Goal: Task Accomplishment & Management: Manage account settings

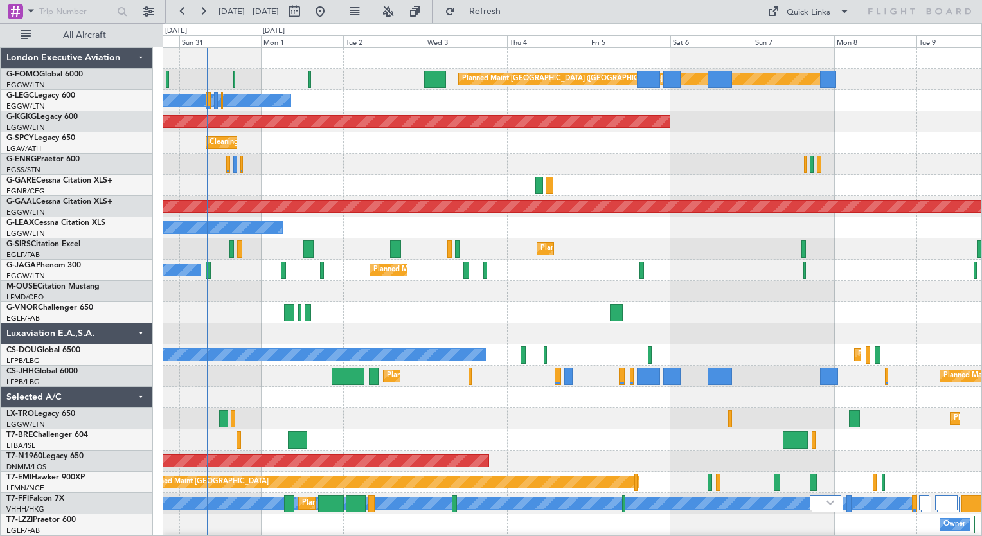
click at [240, 366] on div "Planned Maint [GEOGRAPHIC_DATA] ([GEOGRAPHIC_DATA]) Owner Owner AOG Maint [GEOG…" at bounding box center [572, 313] width 819 height 530
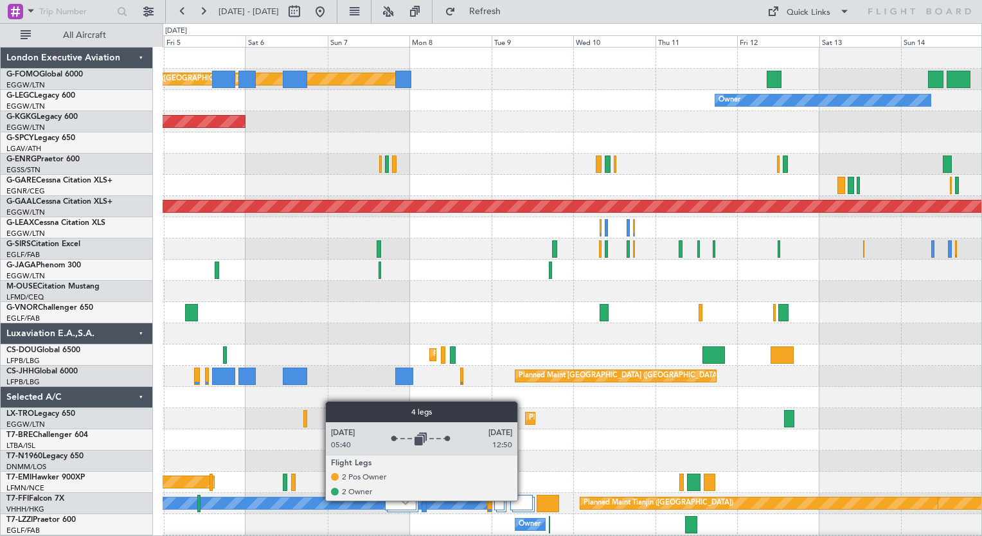
click at [523, 500] on div at bounding box center [521, 502] width 23 height 15
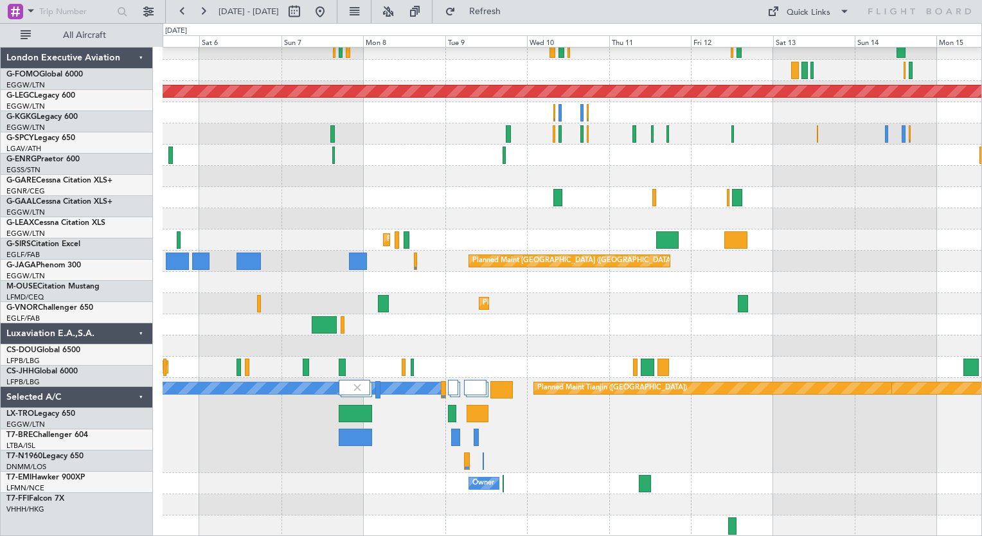
scroll to position [115, 0]
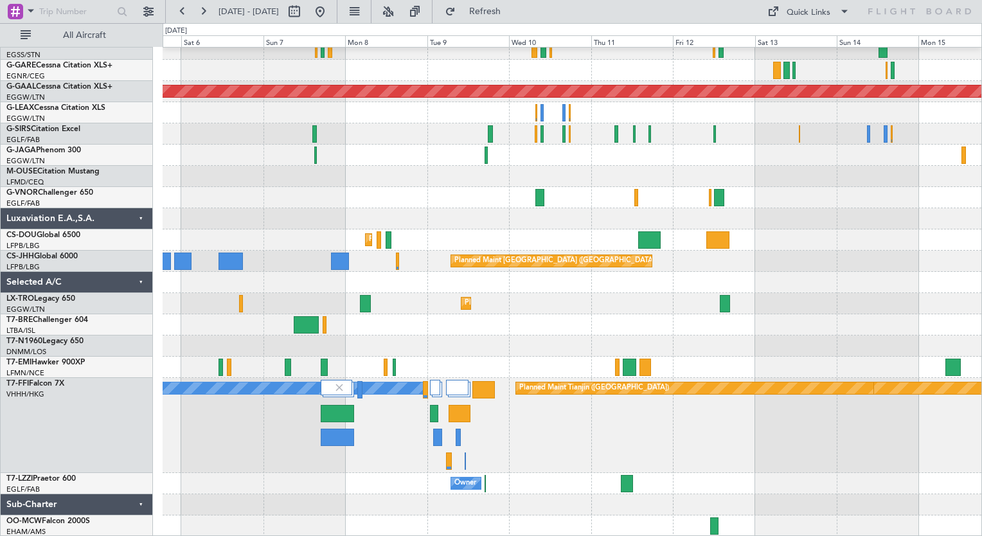
click at [481, 281] on div "Planned Maint Dusseldorf Planned Maint [GEOGRAPHIC_DATA] ([GEOGRAPHIC_DATA]) Pl…" at bounding box center [572, 235] width 819 height 604
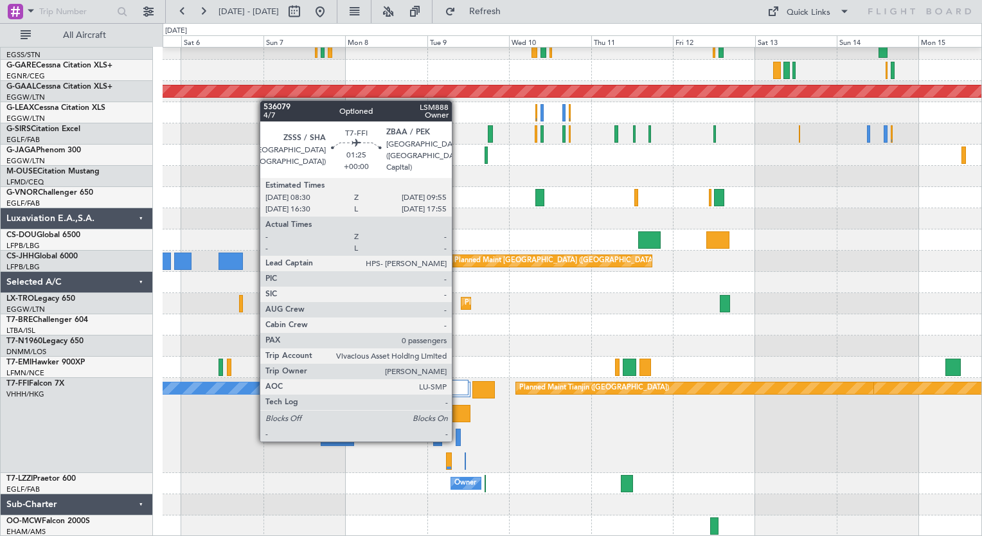
click at [458, 439] on div at bounding box center [458, 437] width 5 height 17
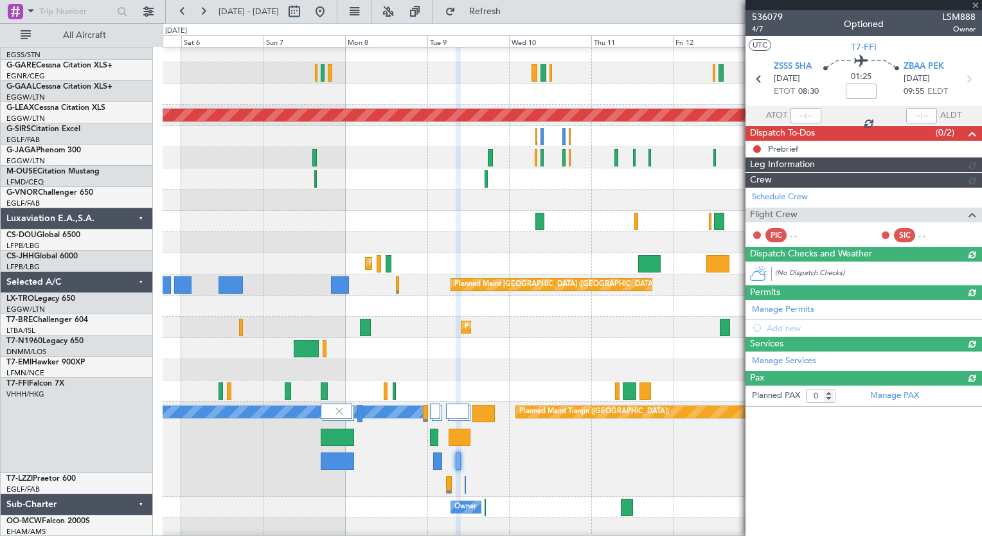
scroll to position [91, 0]
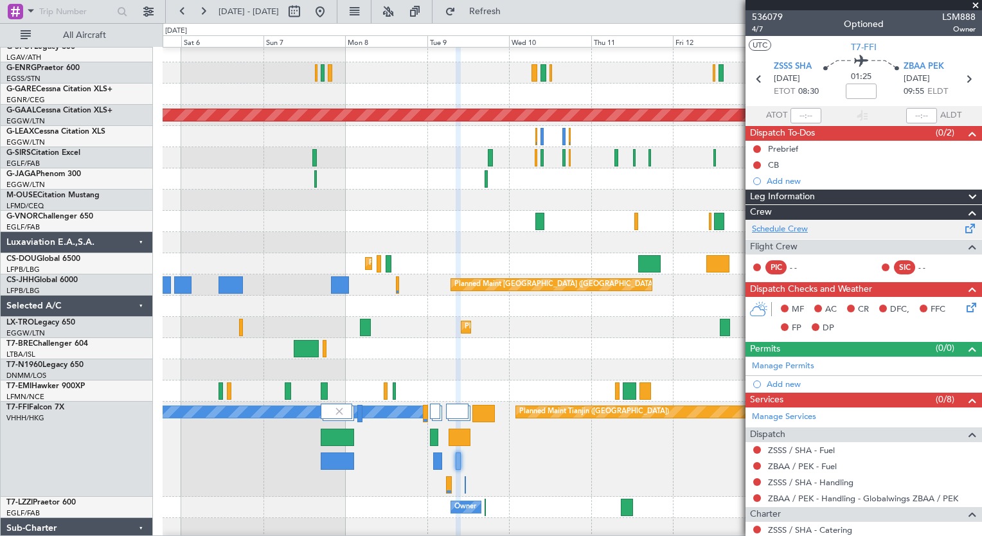
click at [802, 230] on link "Schedule Crew" at bounding box center [780, 229] width 56 height 13
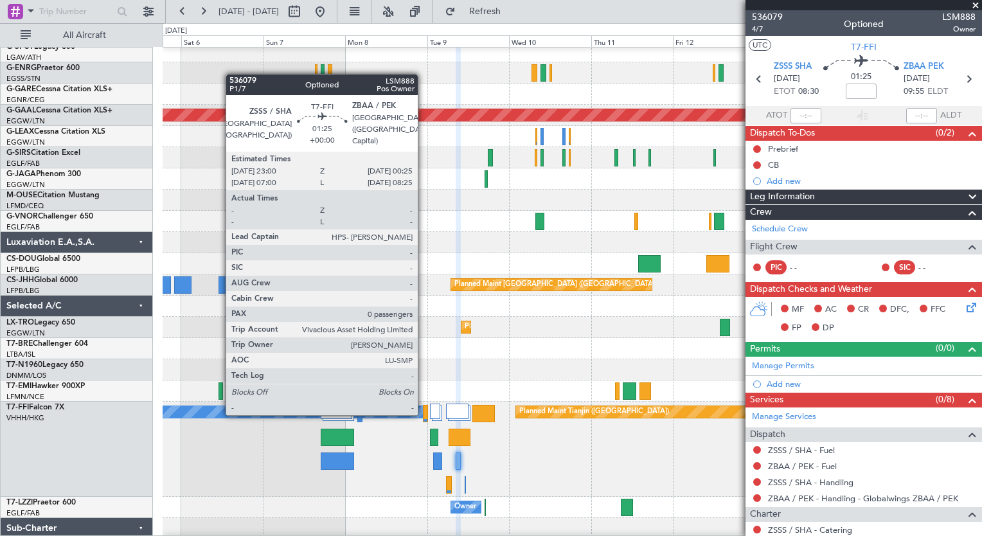
click at [423, 413] on div at bounding box center [425, 413] width 5 height 17
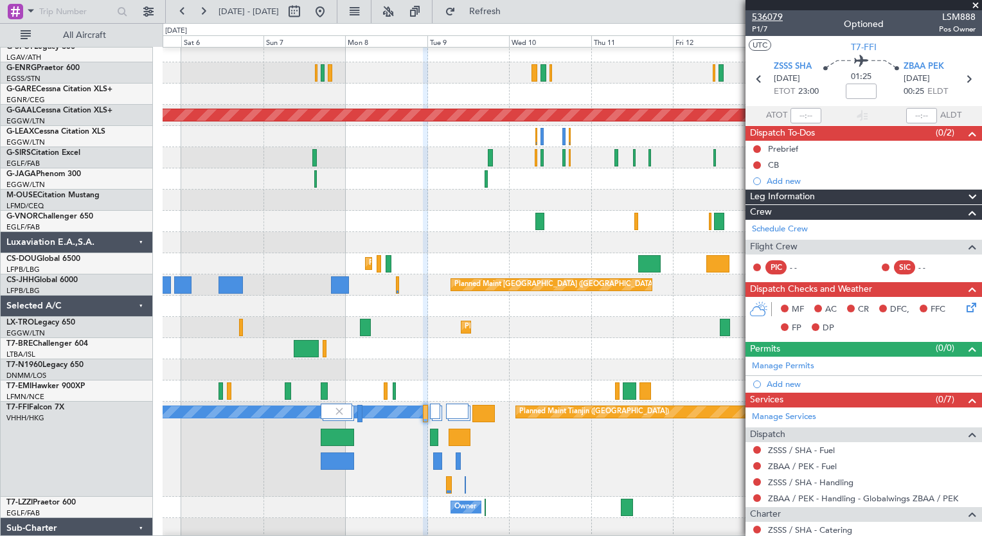
click at [764, 20] on span "536079" at bounding box center [767, 16] width 31 height 13
click at [512, 12] on span "Refresh" at bounding box center [485, 11] width 54 height 9
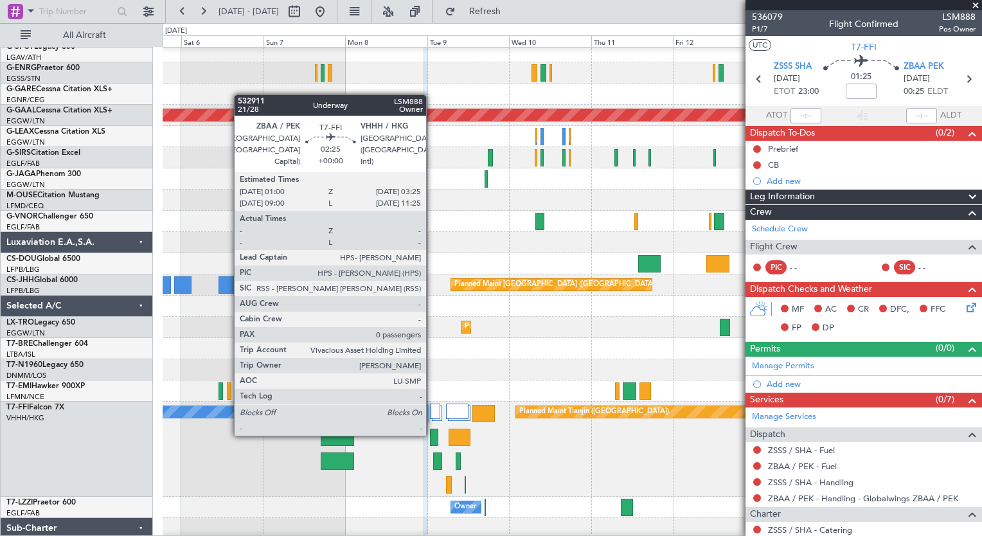
click at [432, 434] on div at bounding box center [434, 437] width 8 height 17
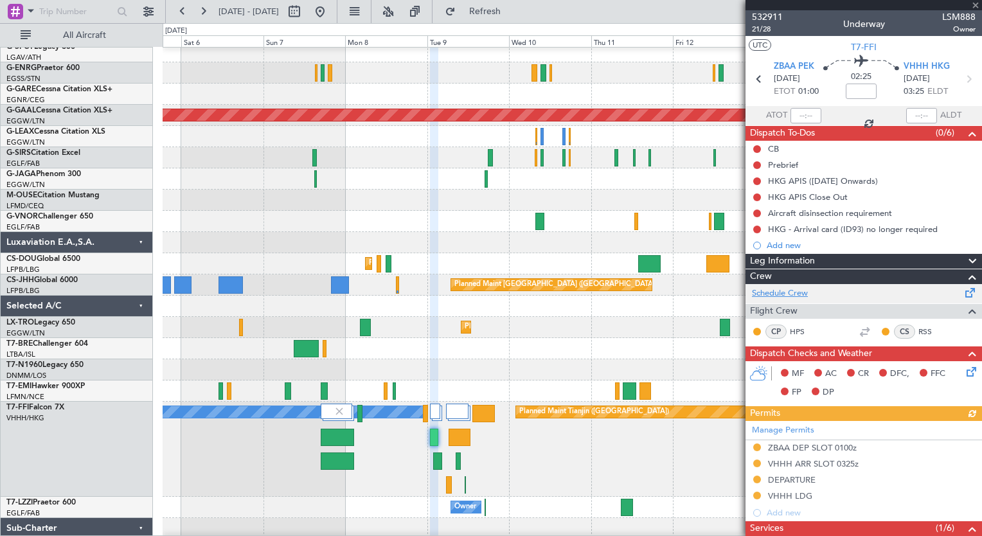
click at [779, 292] on link "Schedule Crew" at bounding box center [780, 293] width 56 height 13
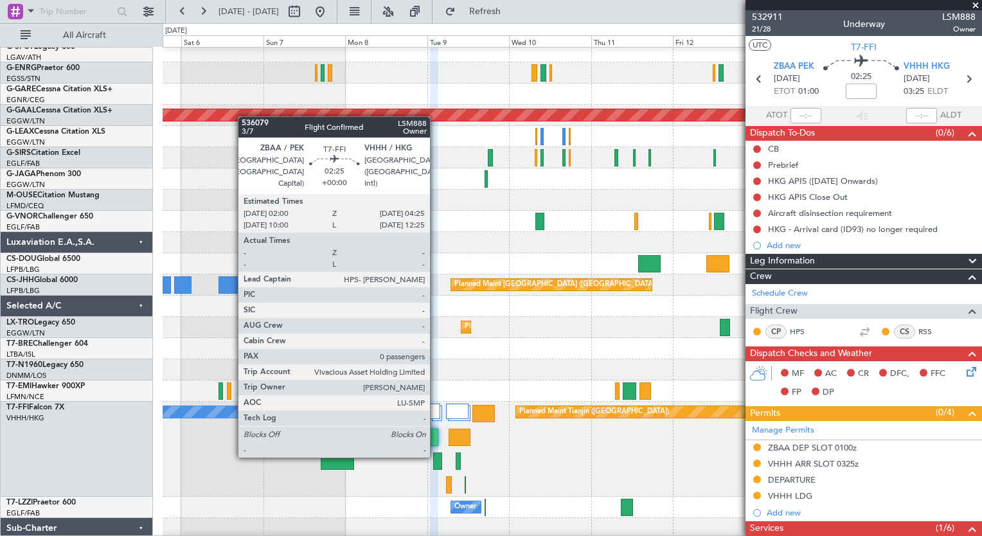
click at [436, 456] on div at bounding box center [437, 460] width 8 height 17
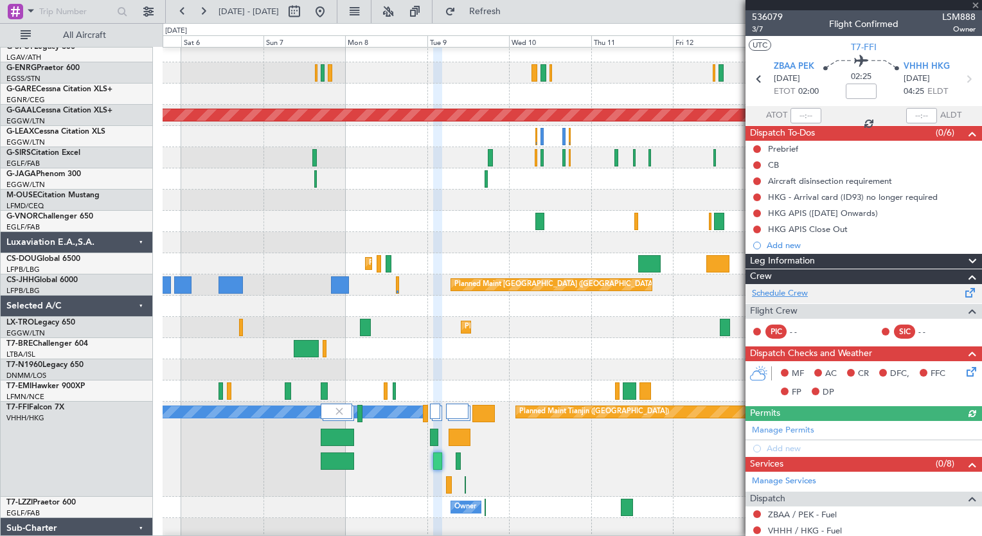
click at [765, 294] on link "Schedule Crew" at bounding box center [780, 293] width 56 height 13
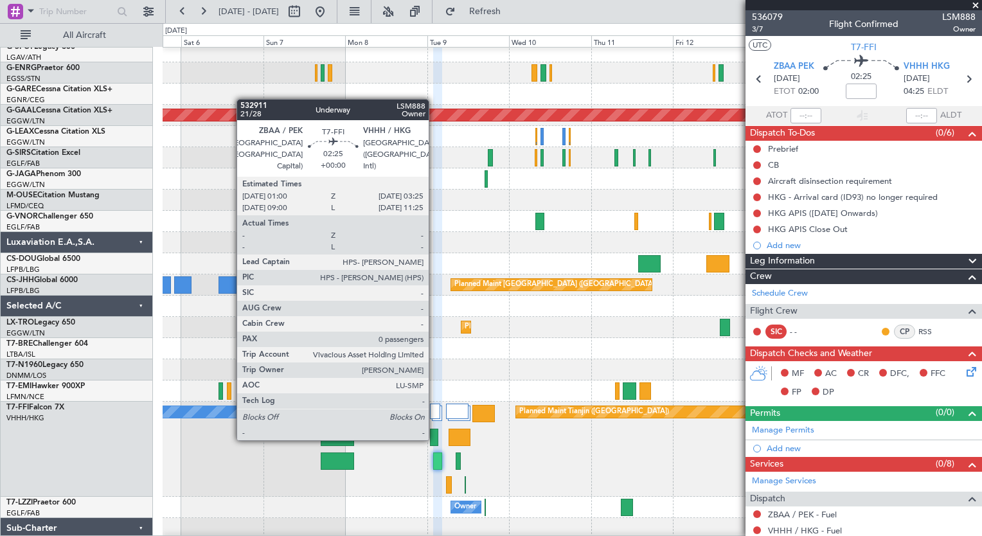
click at [434, 439] on div at bounding box center [434, 437] width 8 height 17
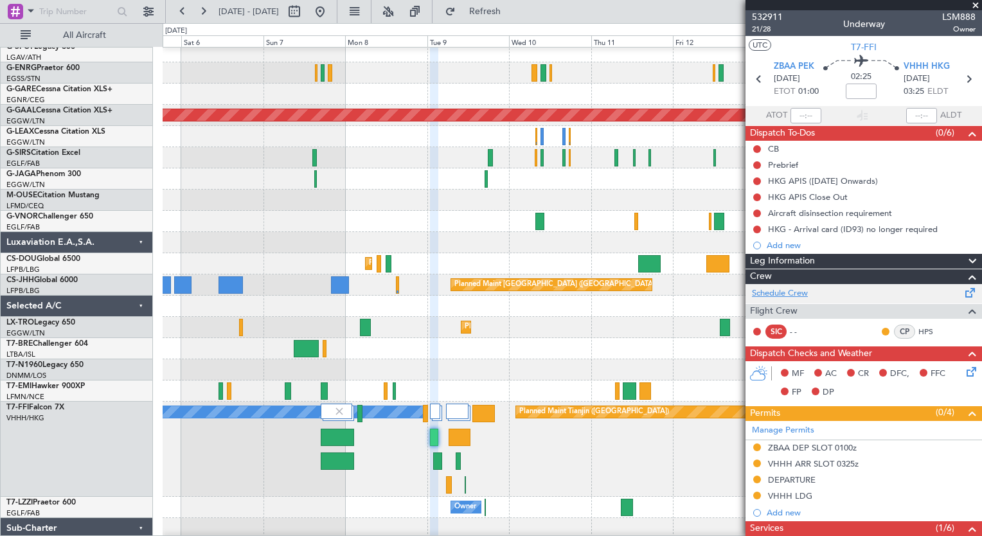
click at [779, 294] on link "Schedule Crew" at bounding box center [780, 293] width 56 height 13
click at [512, 9] on span "Refresh" at bounding box center [485, 11] width 54 height 9
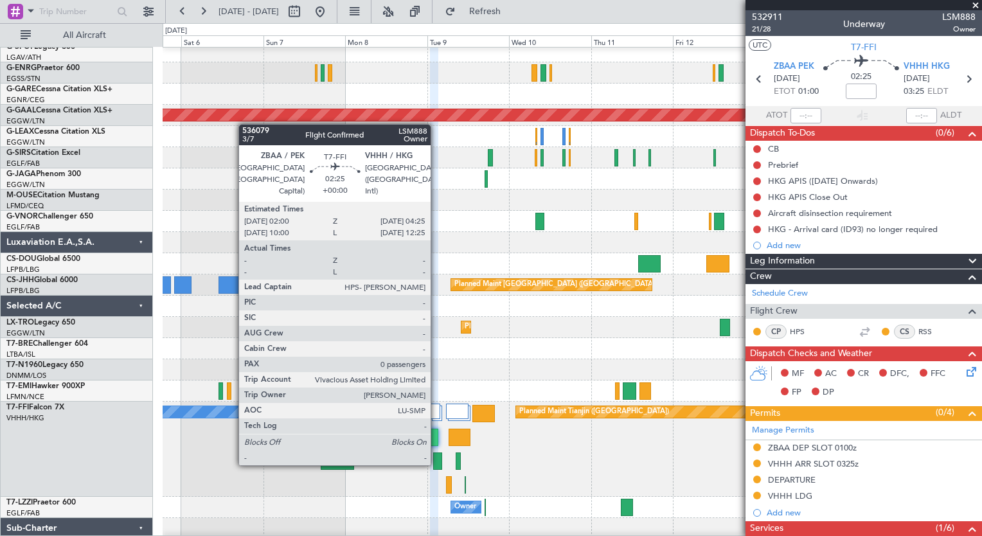
click at [436, 464] on div at bounding box center [437, 460] width 8 height 17
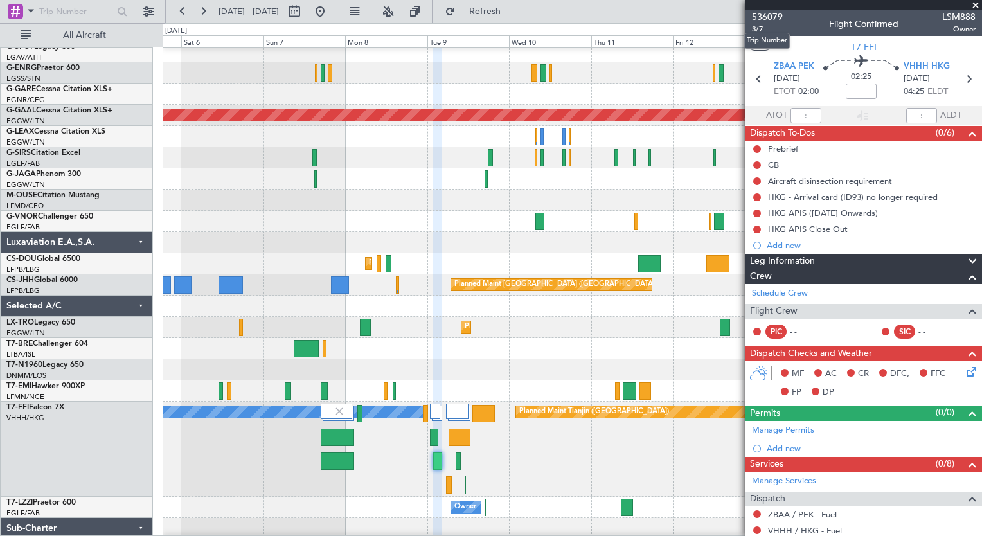
click at [760, 15] on span "536079" at bounding box center [767, 16] width 31 height 13
click at [512, 7] on span "Refresh" at bounding box center [485, 11] width 54 height 9
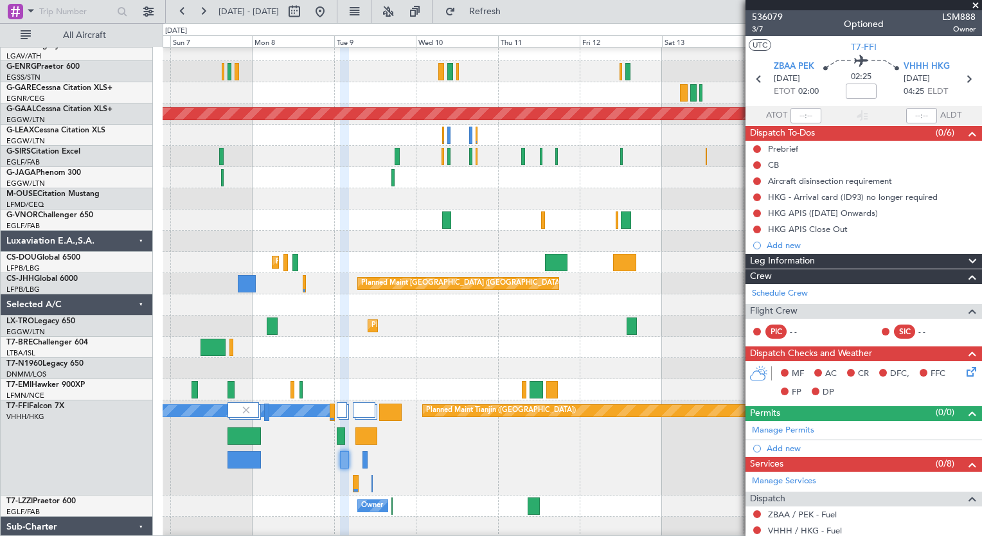
scroll to position [93, 0]
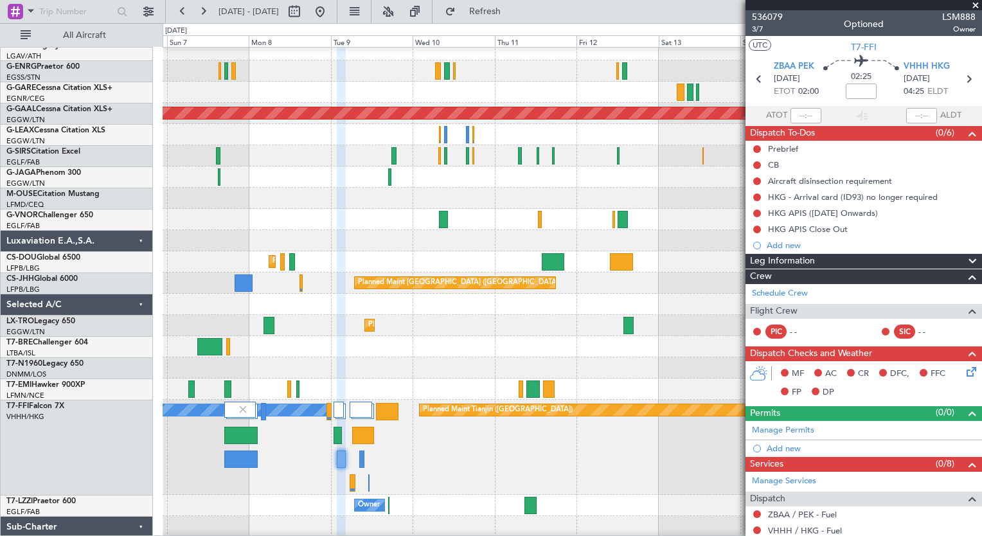
click at [307, 438] on div "[PERSON_NAME][GEOGRAPHIC_DATA] ([GEOGRAPHIC_DATA] Intl) Planned Maint Geneva ([…" at bounding box center [572, 447] width 819 height 95
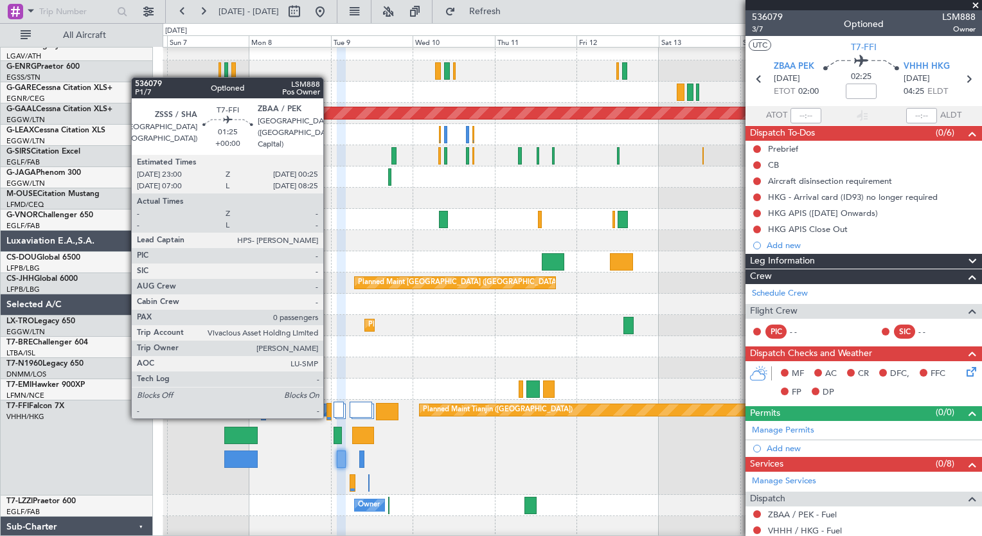
click at [329, 416] on div at bounding box center [328, 411] width 5 height 17
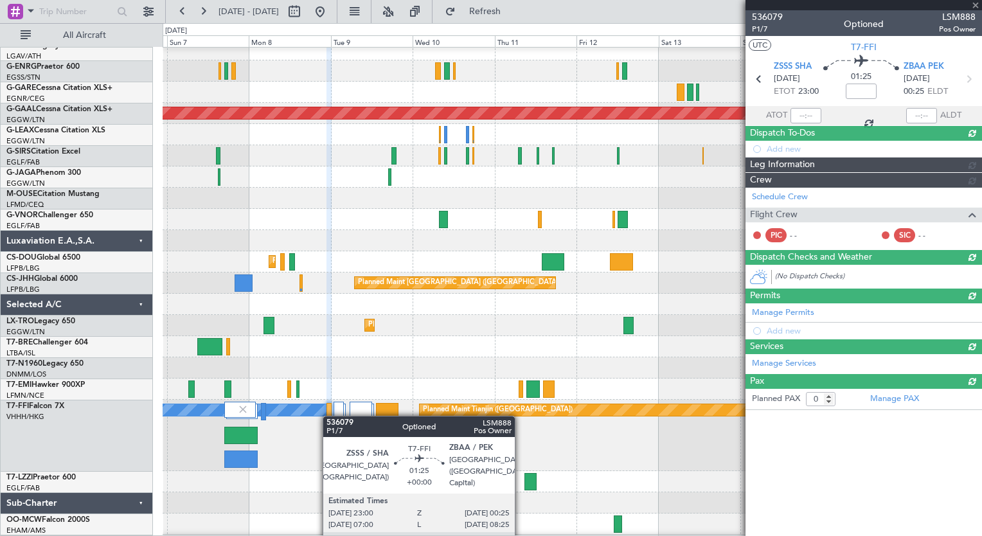
scroll to position [91, 0]
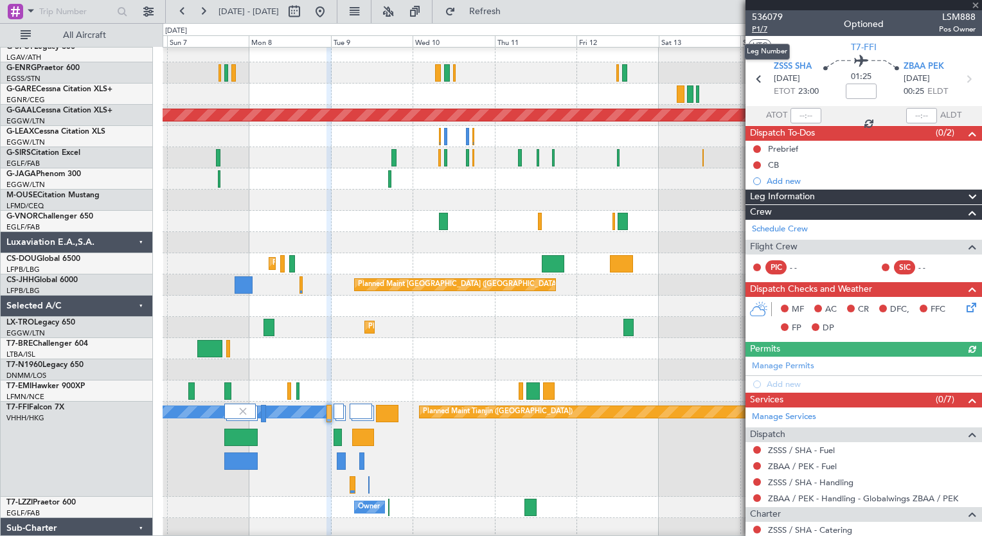
click at [761, 30] on span "P1/7" at bounding box center [767, 29] width 31 height 11
click at [770, 14] on span "536079" at bounding box center [767, 16] width 31 height 13
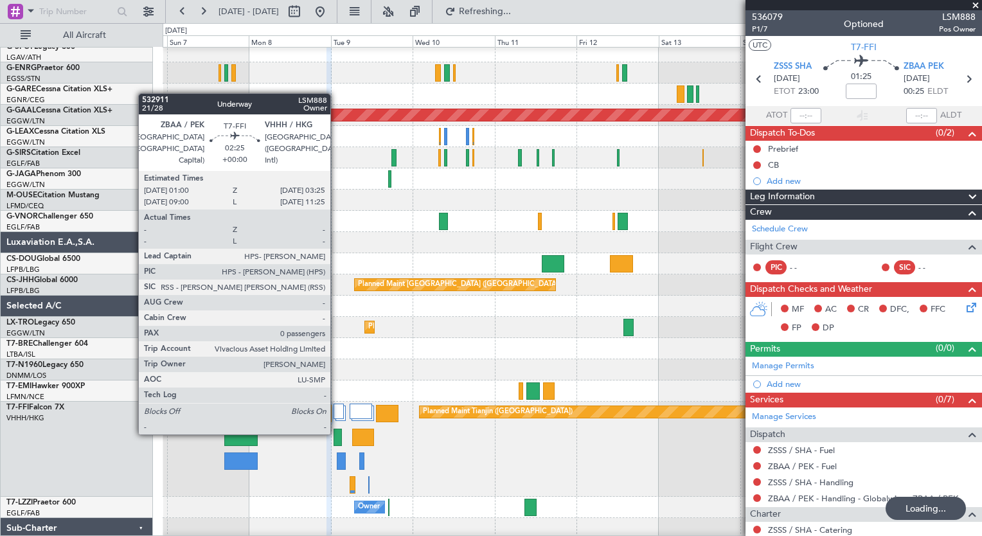
click at [335, 433] on div at bounding box center [338, 437] width 8 height 17
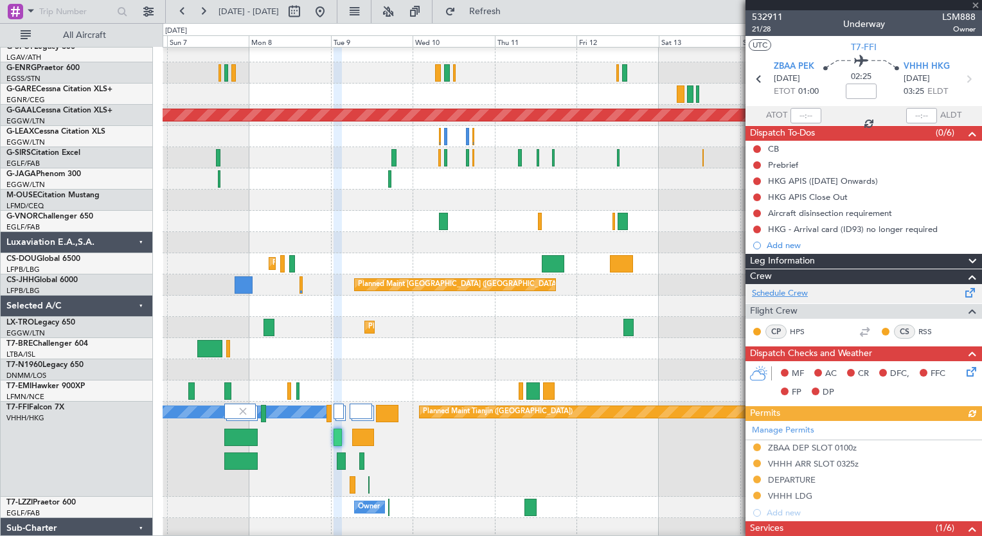
click at [774, 292] on link "Schedule Crew" at bounding box center [780, 293] width 56 height 13
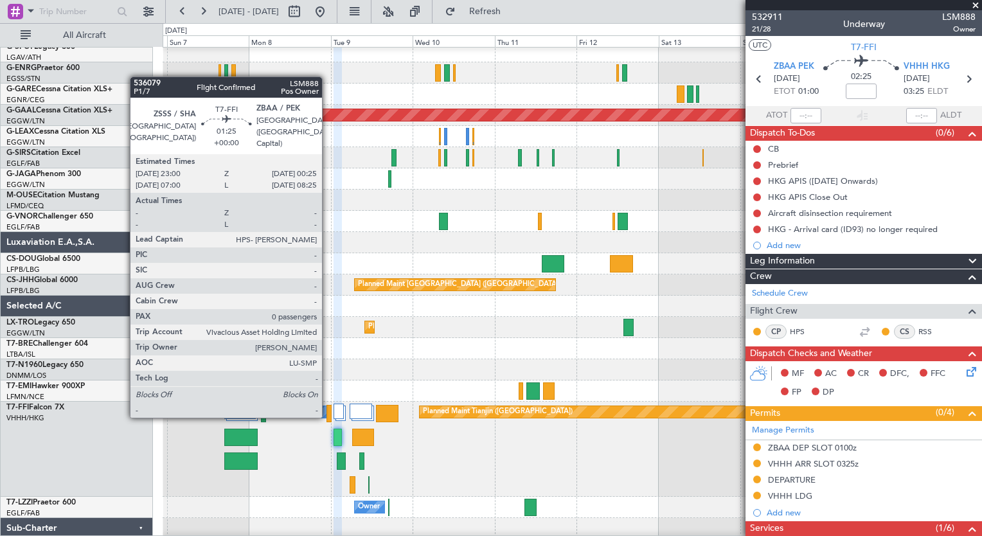
click at [328, 415] on div at bounding box center [328, 413] width 5 height 17
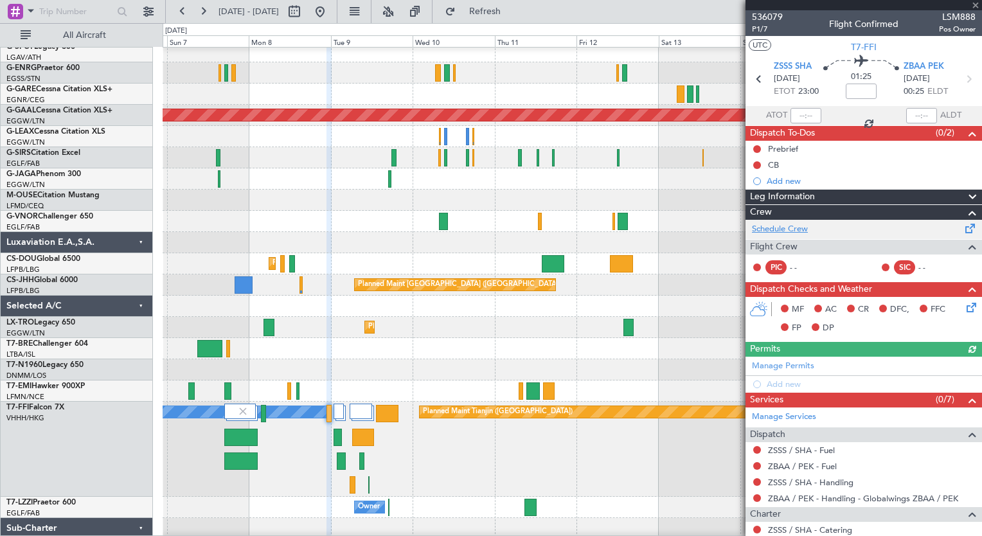
click at [772, 226] on link "Schedule Crew" at bounding box center [780, 229] width 56 height 13
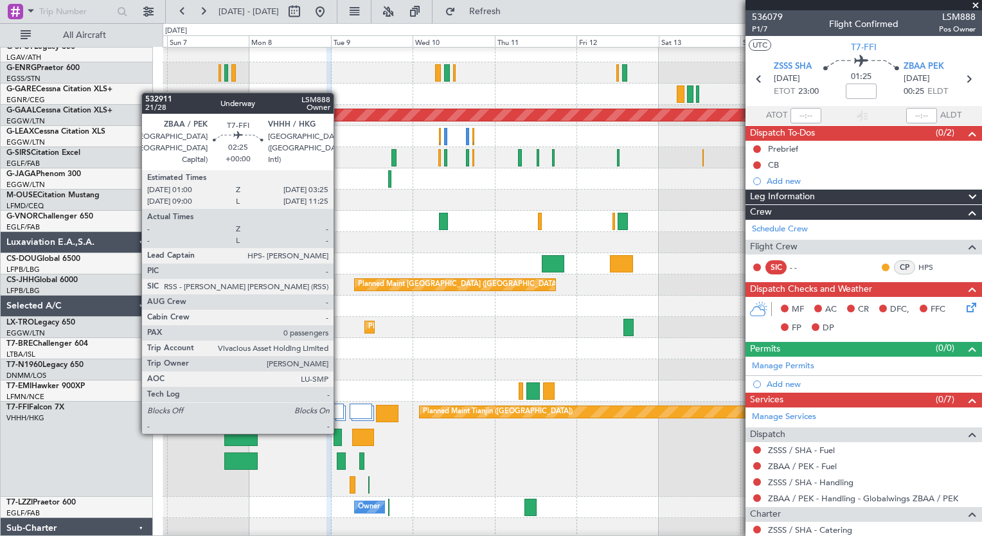
click at [339, 432] on div at bounding box center [338, 437] width 8 height 17
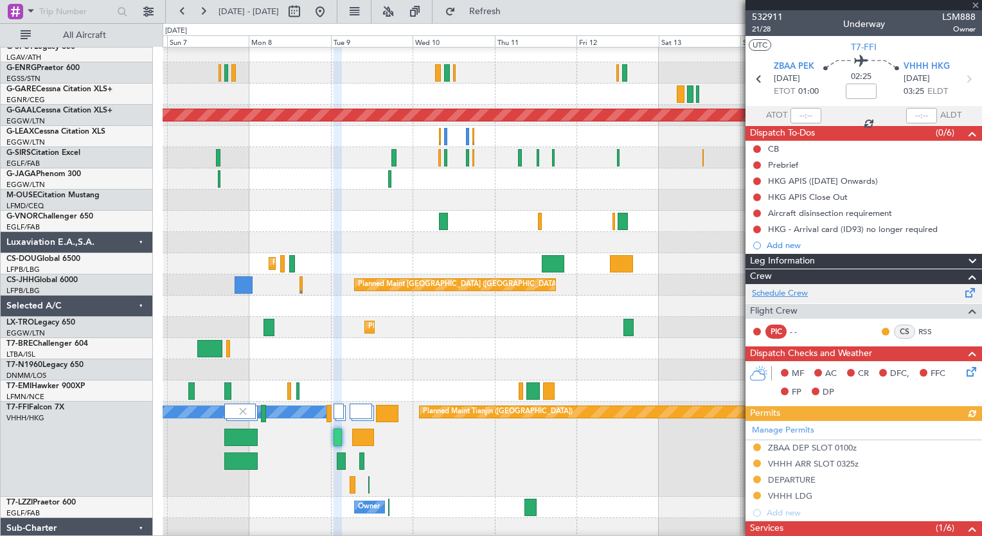
click at [780, 293] on link "Schedule Crew" at bounding box center [780, 293] width 56 height 13
